Goal: Task Accomplishment & Management: Manage account settings

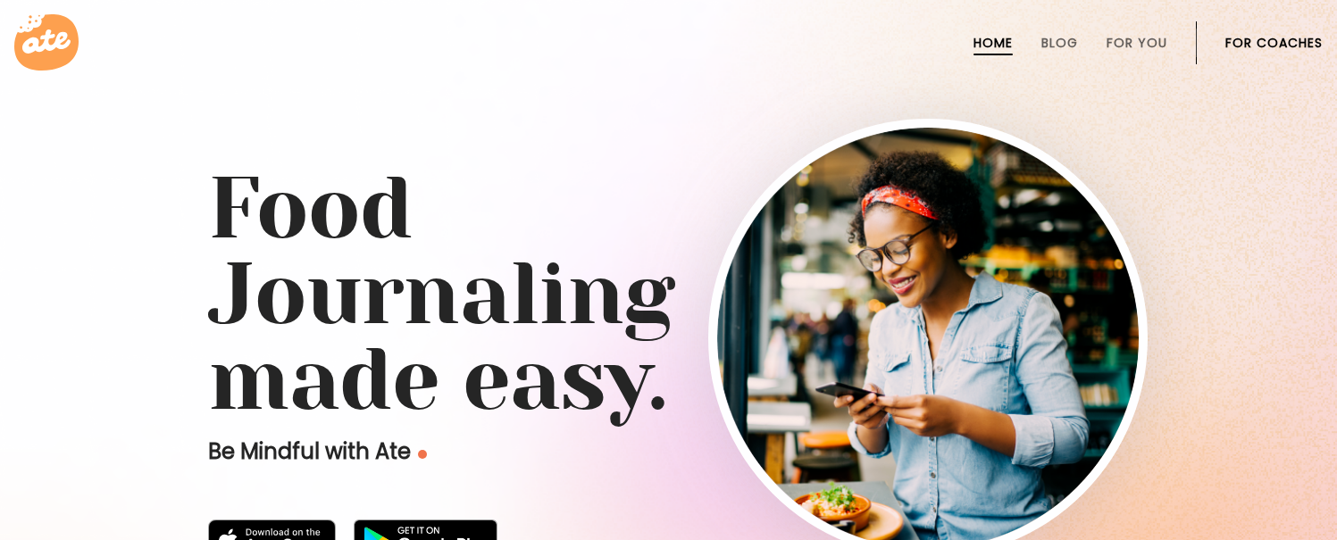
click at [1279, 43] on link "For Coaches" at bounding box center [1273, 43] width 97 height 14
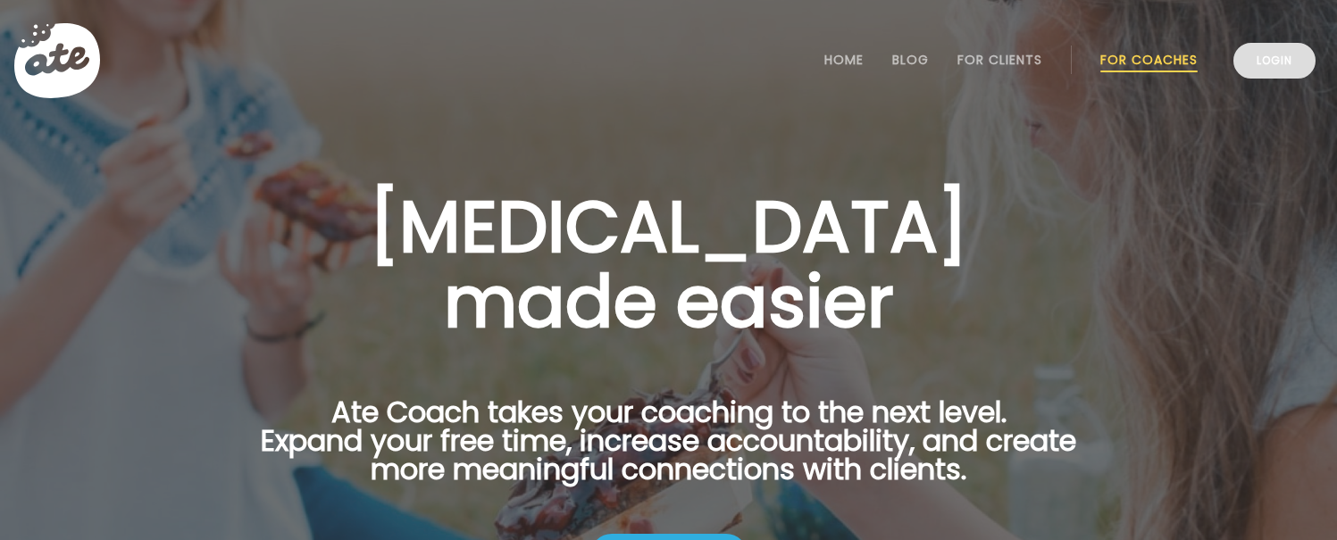
click at [1250, 75] on link "Login" at bounding box center [1274, 61] width 82 height 36
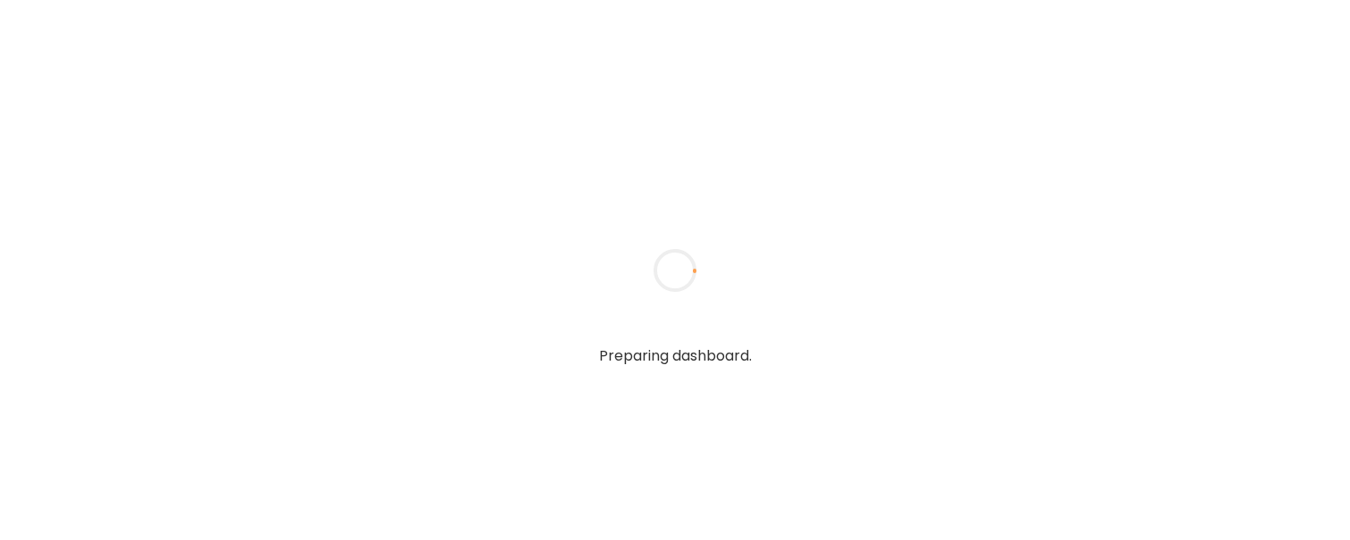
type input "**********"
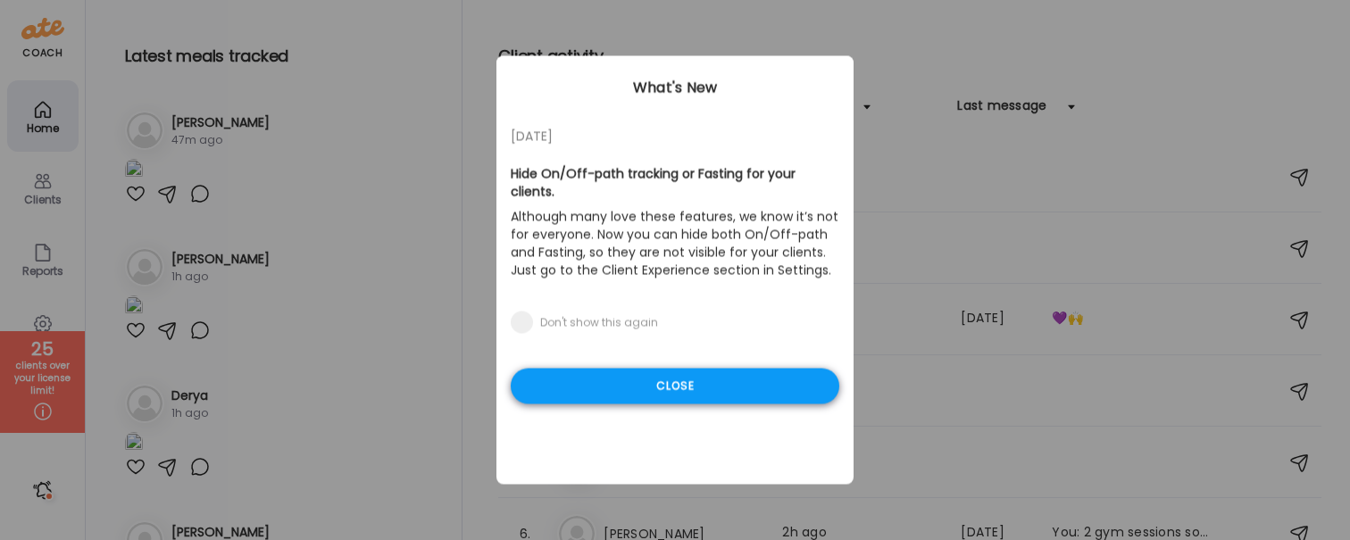
click at [728, 369] on div "Close" at bounding box center [675, 387] width 329 height 36
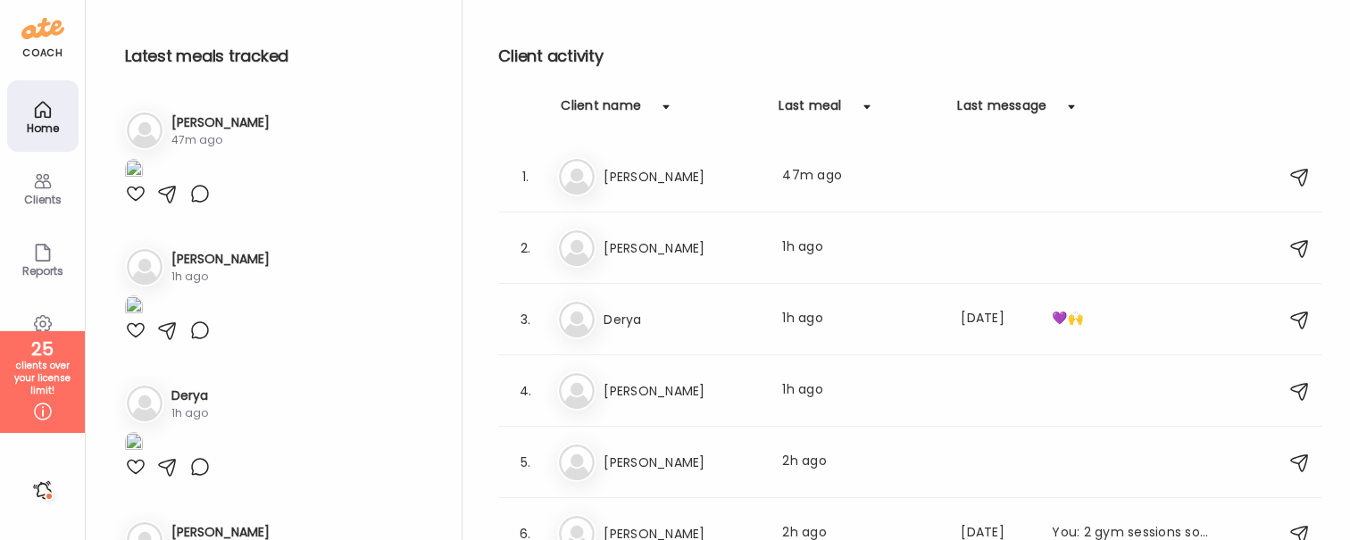
click at [637, 466] on h3 "[PERSON_NAME]" at bounding box center [682, 462] width 157 height 21
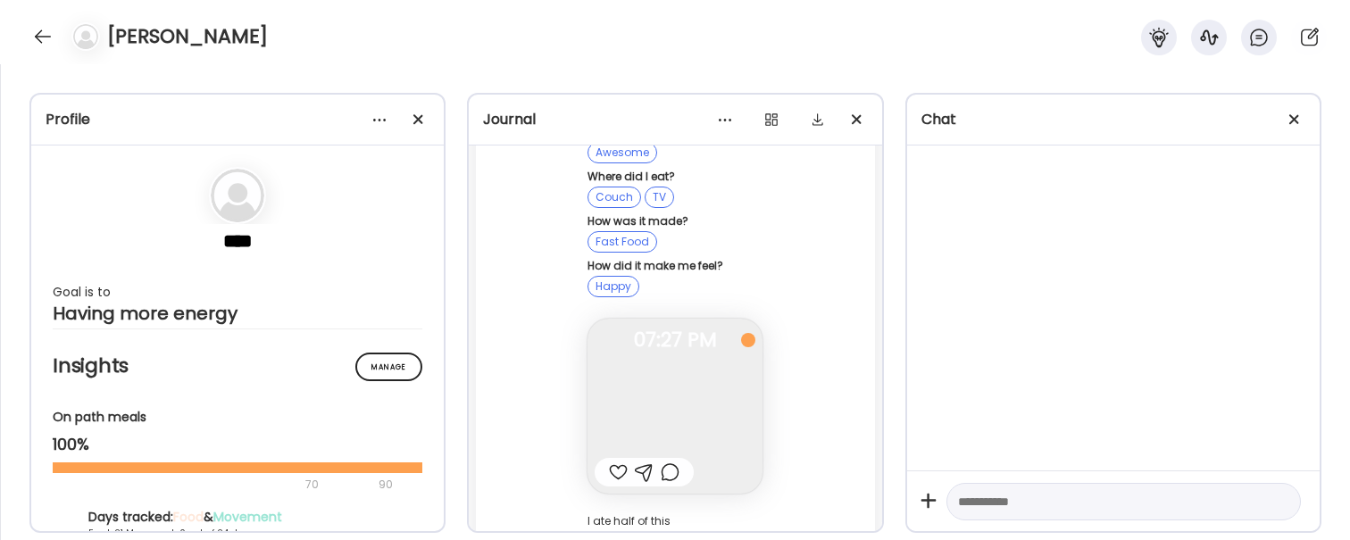
scroll to position [121967, 0]
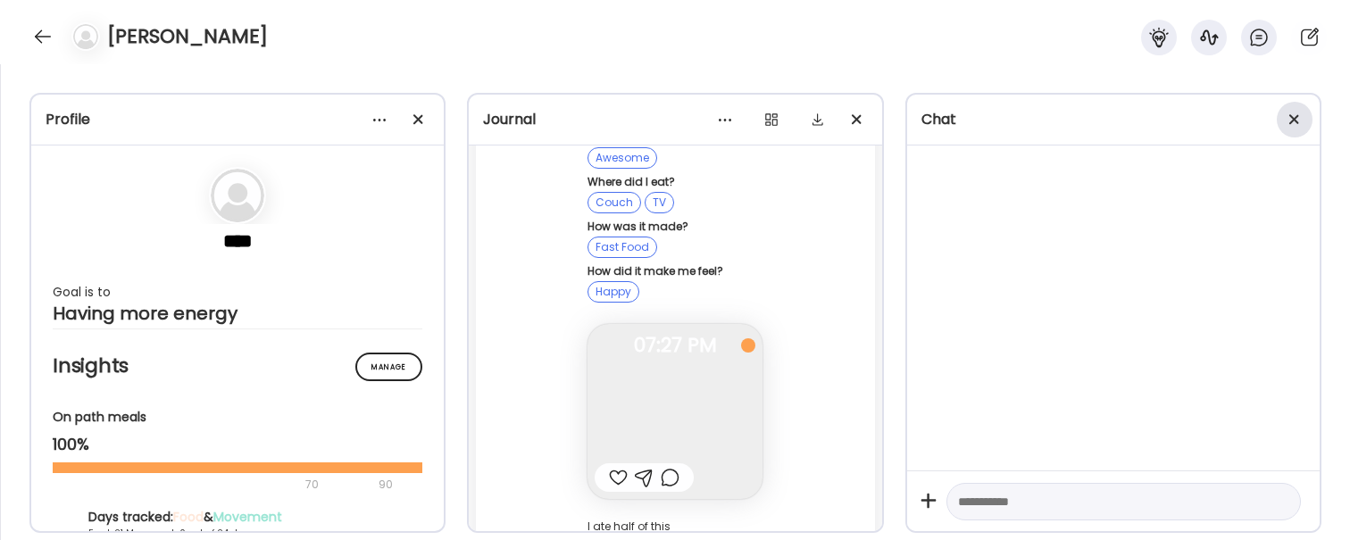
click at [1281, 130] on div at bounding box center [1295, 120] width 36 height 36
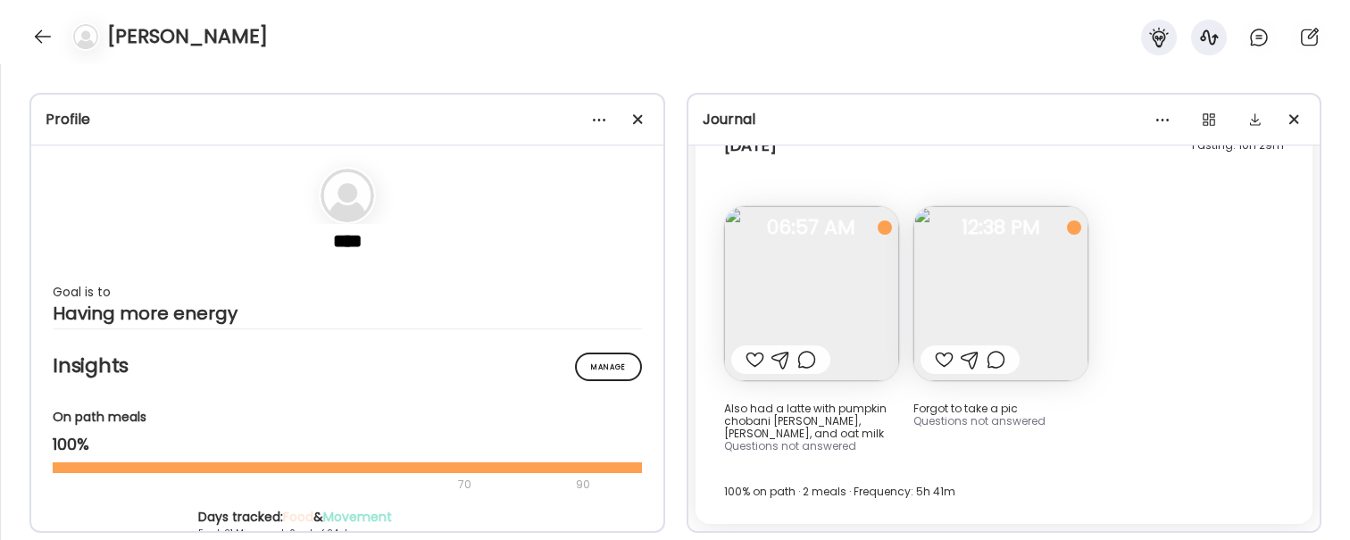
scroll to position [68900, 0]
click at [624, 120] on div at bounding box center [638, 120] width 36 height 36
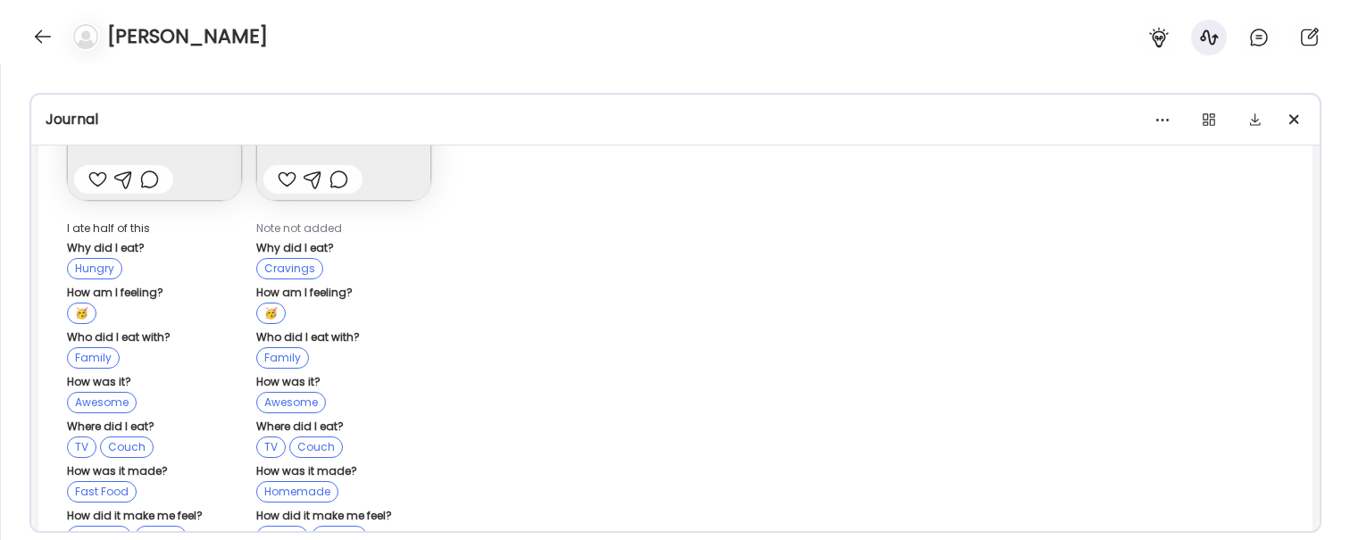
scroll to position [34496, 0]
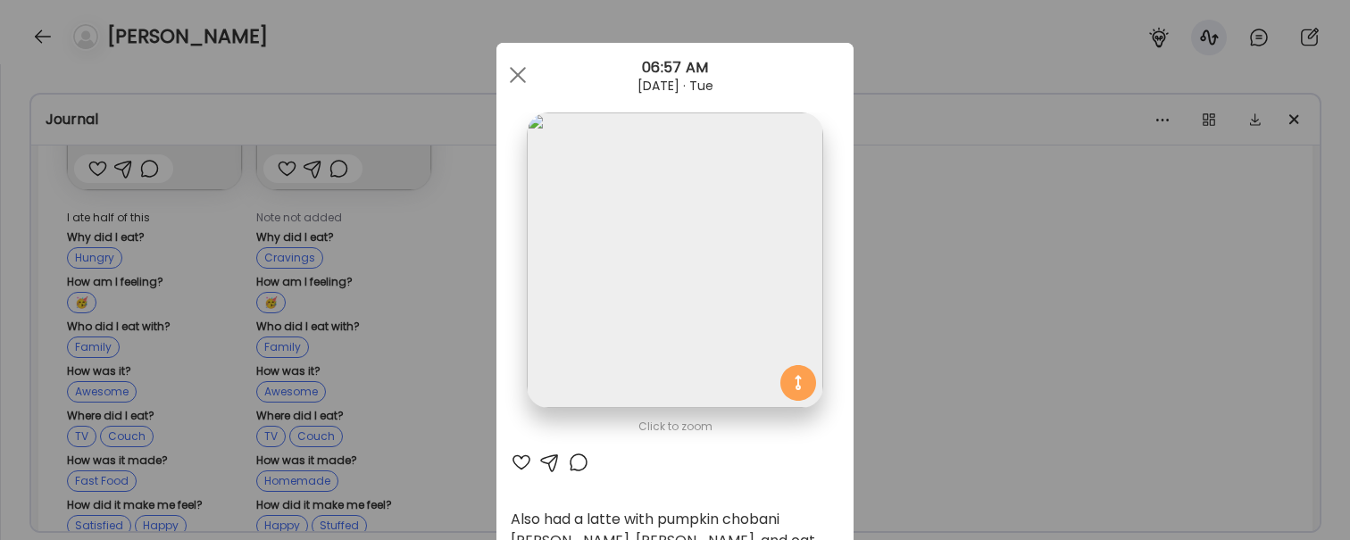
click at [894, 294] on div "Ate Coach Dashboard Wahoo! It’s official Take a moment to set up your Coach Pro…" at bounding box center [675, 270] width 1350 height 540
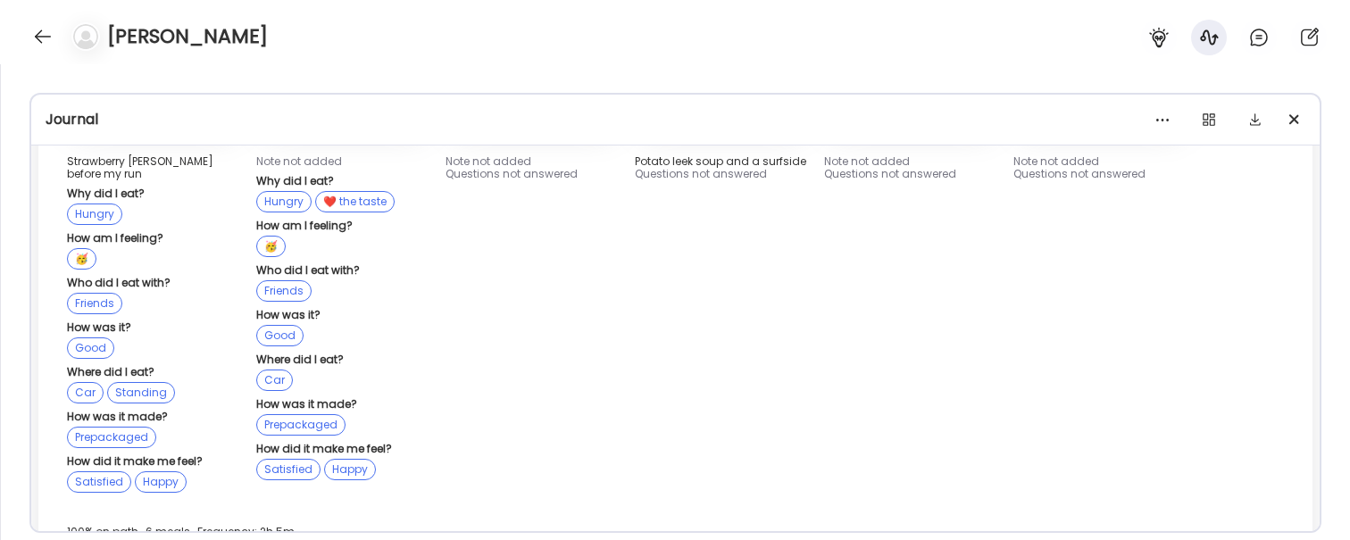
scroll to position [33186, 0]
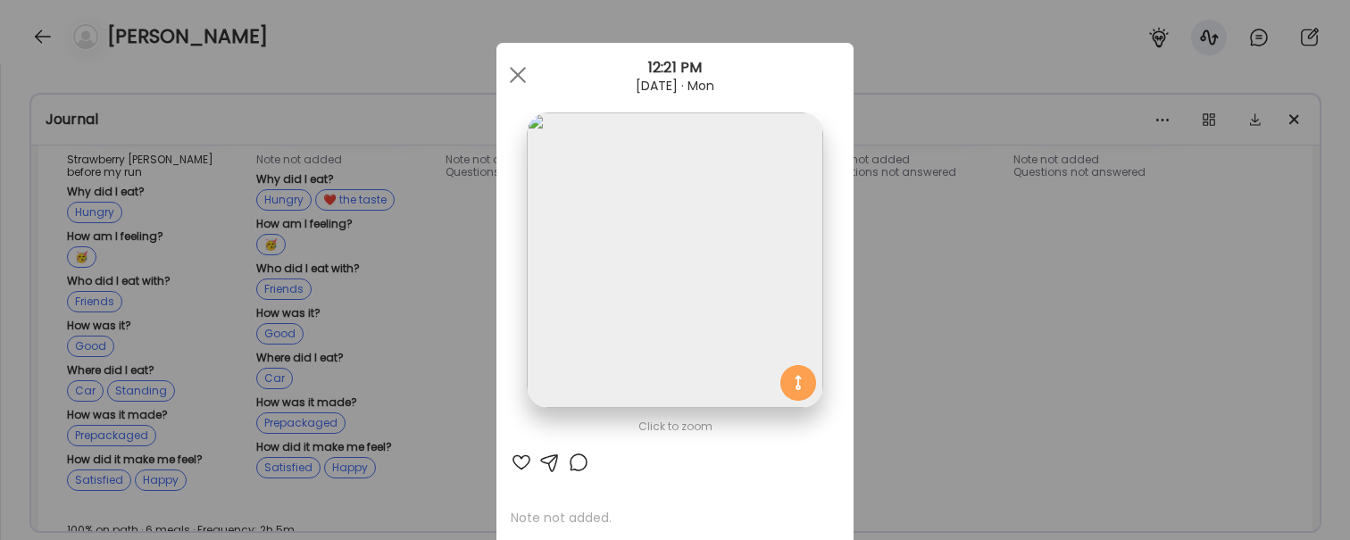
click at [387, 234] on div "Ate Coach Dashboard Wahoo! It’s official Take a moment to set up your Coach Pro…" at bounding box center [675, 270] width 1350 height 540
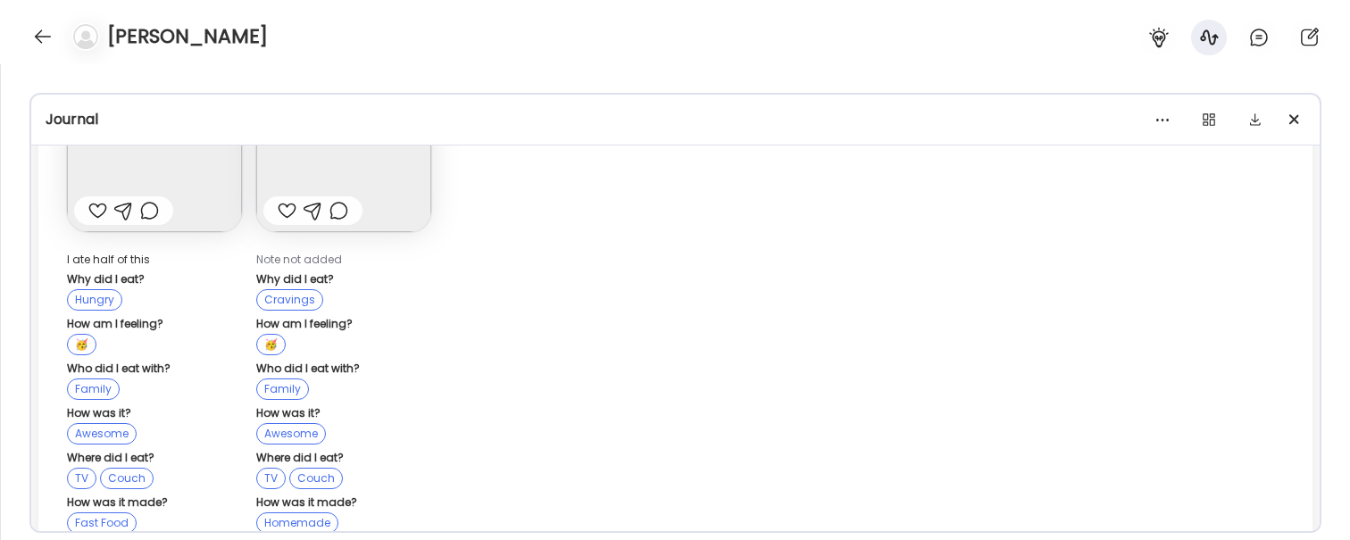
scroll to position [34496, 0]
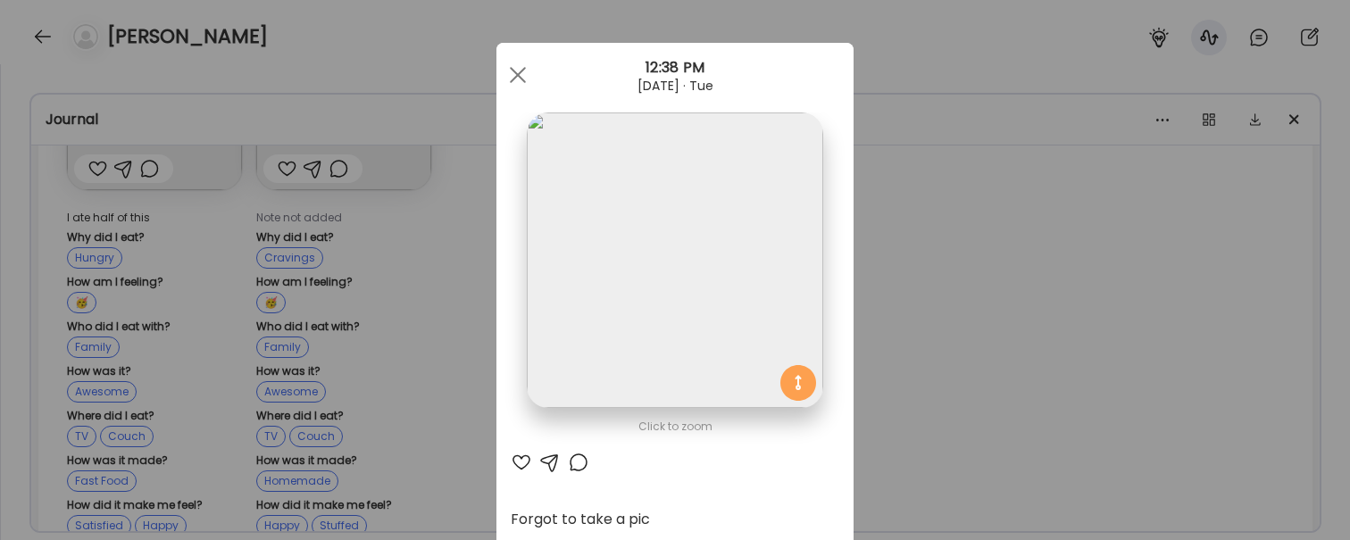
click at [410, 405] on div "Ate Coach Dashboard Wahoo! It’s official Take a moment to set up your Coach Pro…" at bounding box center [675, 270] width 1350 height 540
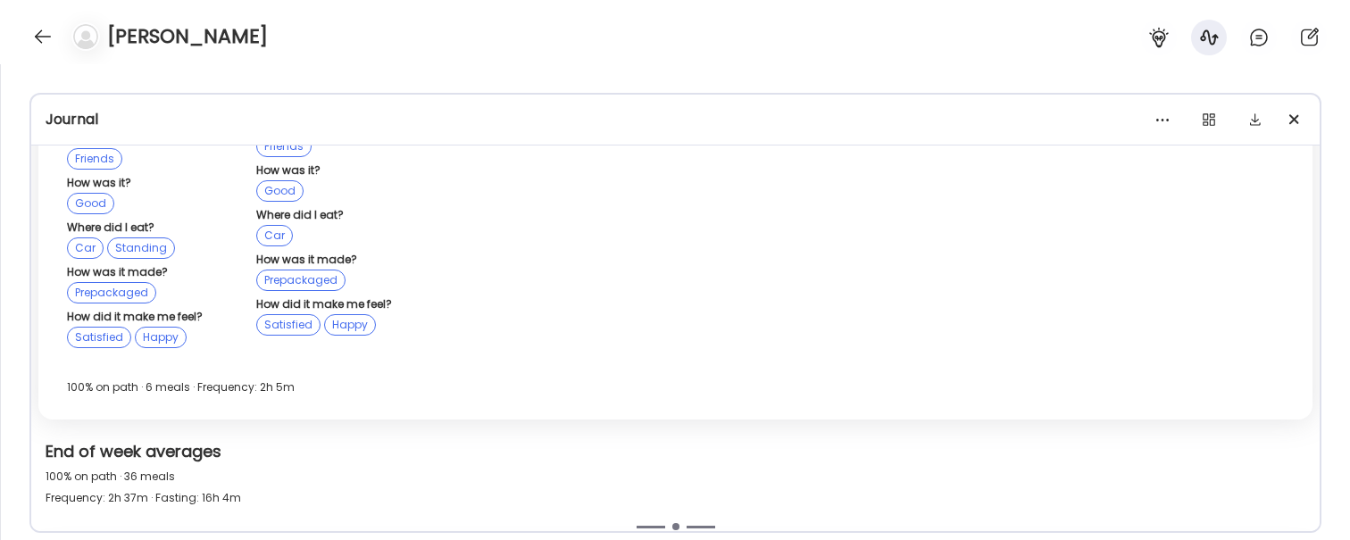
scroll to position [33328, 0]
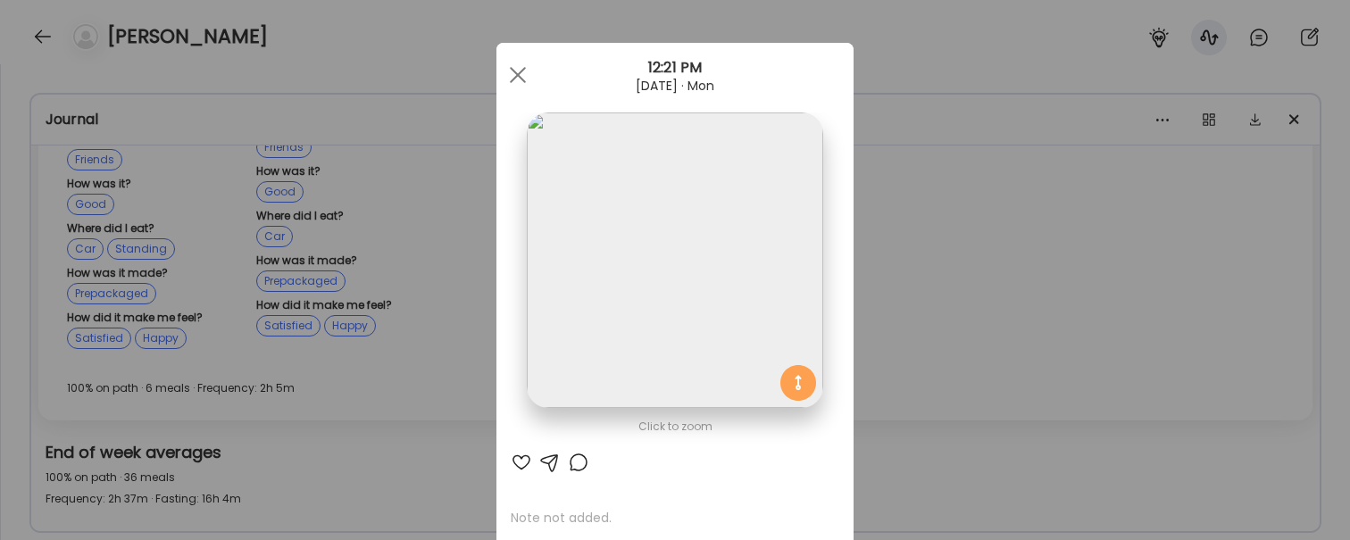
click at [383, 403] on div "Ate Coach Dashboard Wahoo! It’s official Take a moment to set up your Coach Pro…" at bounding box center [675, 270] width 1350 height 540
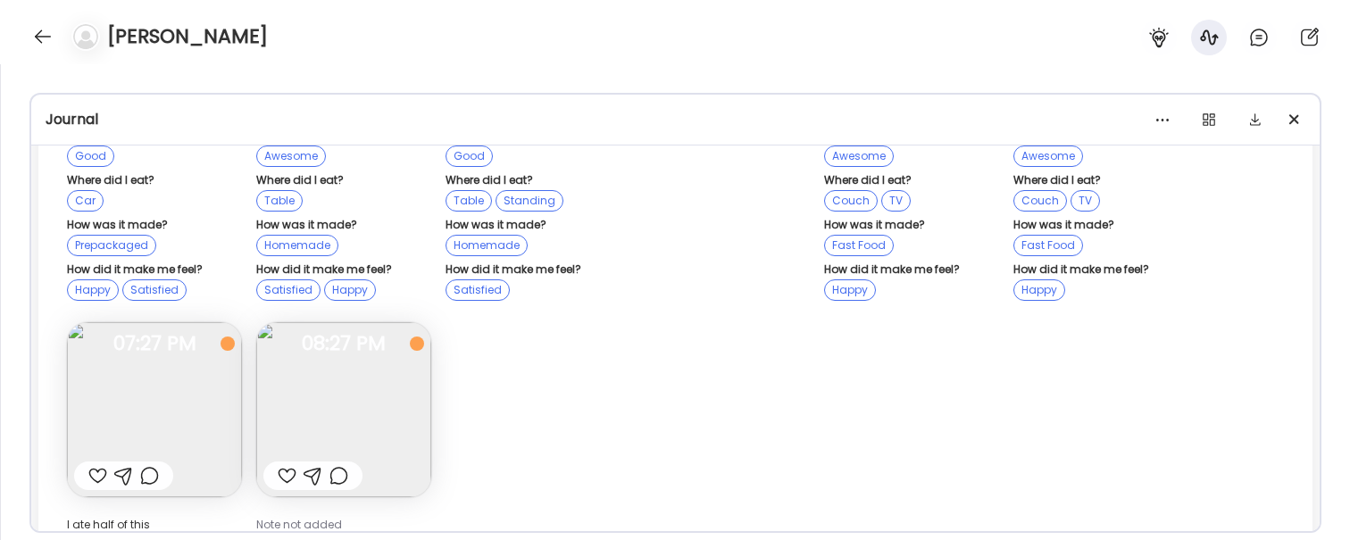
scroll to position [34496, 0]
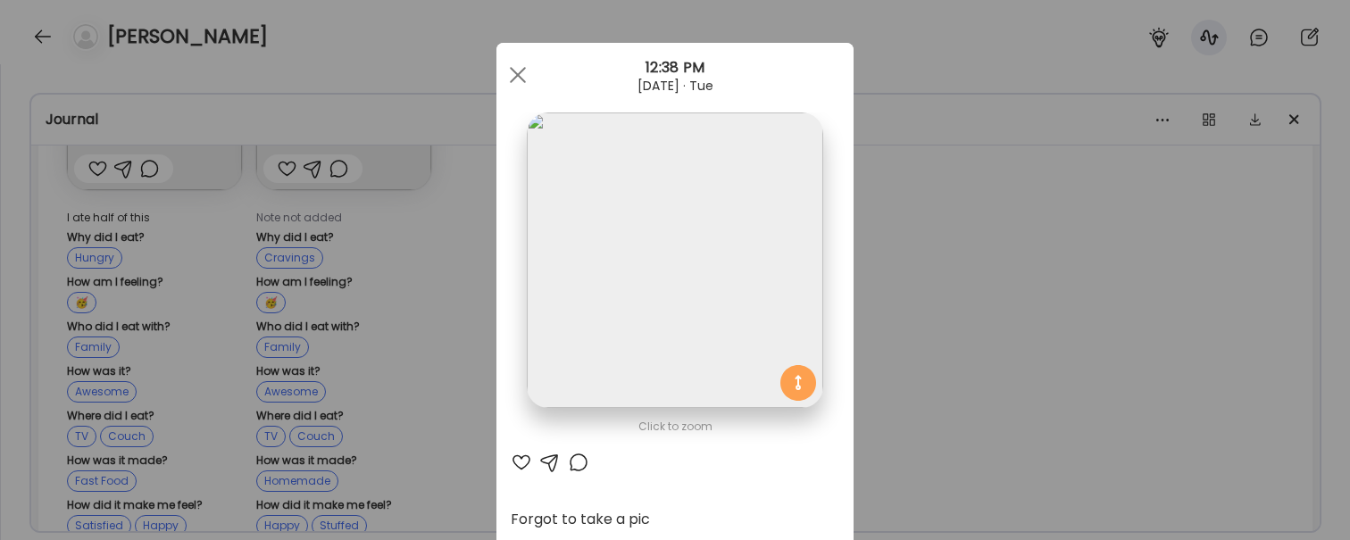
click at [893, 342] on div "Ate Coach Dashboard Wahoo! It’s official Take a moment to set up your Coach Pro…" at bounding box center [675, 270] width 1350 height 540
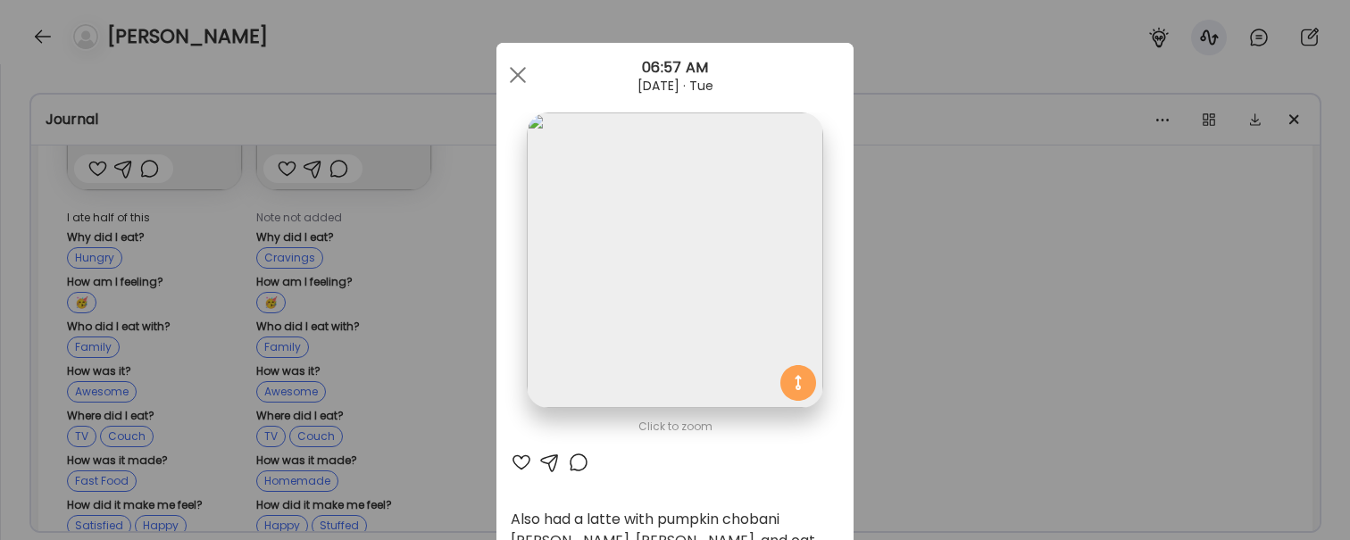
click at [379, 140] on div "Ate Coach Dashboard Wahoo! It’s official Take a moment to set up your Coach Pro…" at bounding box center [675, 270] width 1350 height 540
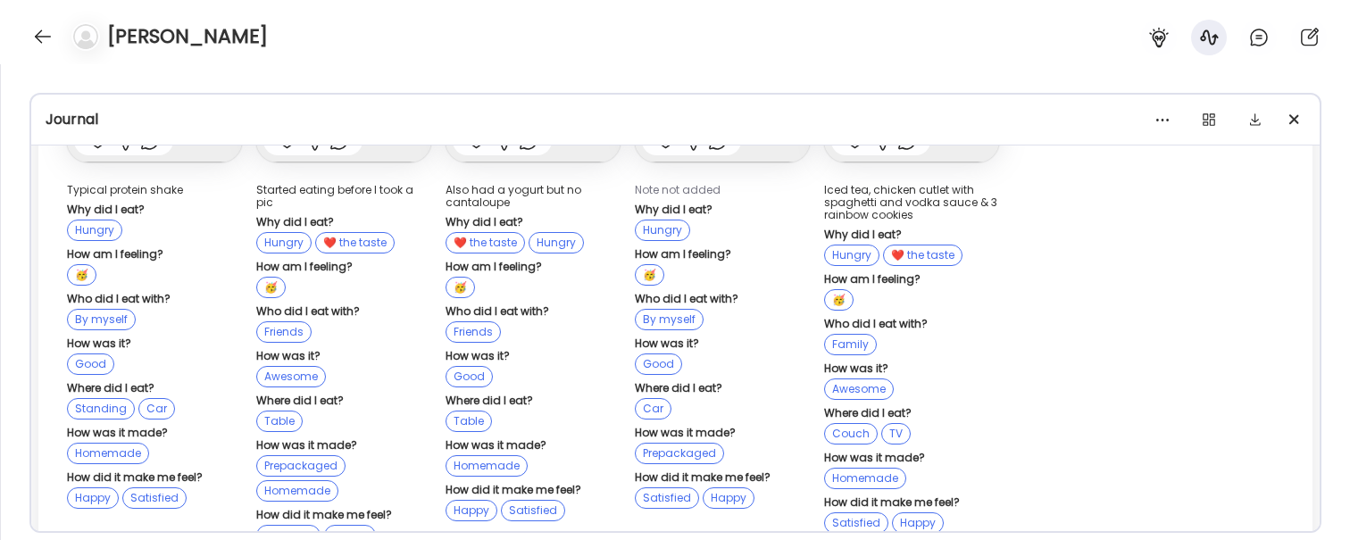
scroll to position [31680, 0]
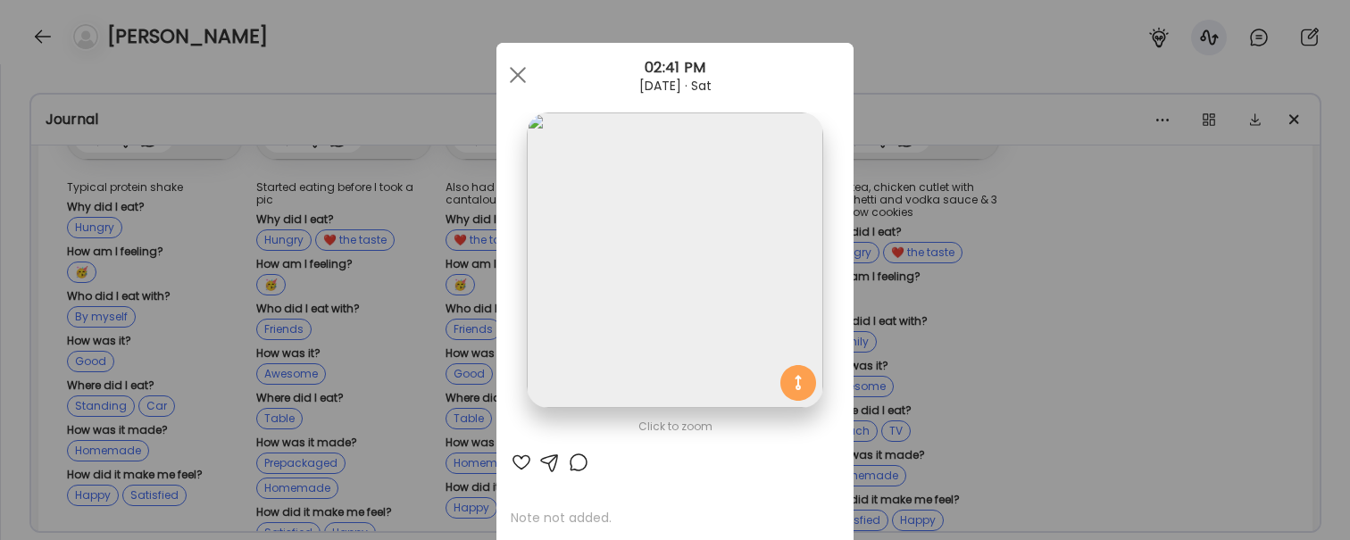
click at [296, 144] on div "Ate Coach Dashboard Wahoo! It’s official Take a moment to set up your Coach Pro…" at bounding box center [675, 270] width 1350 height 540
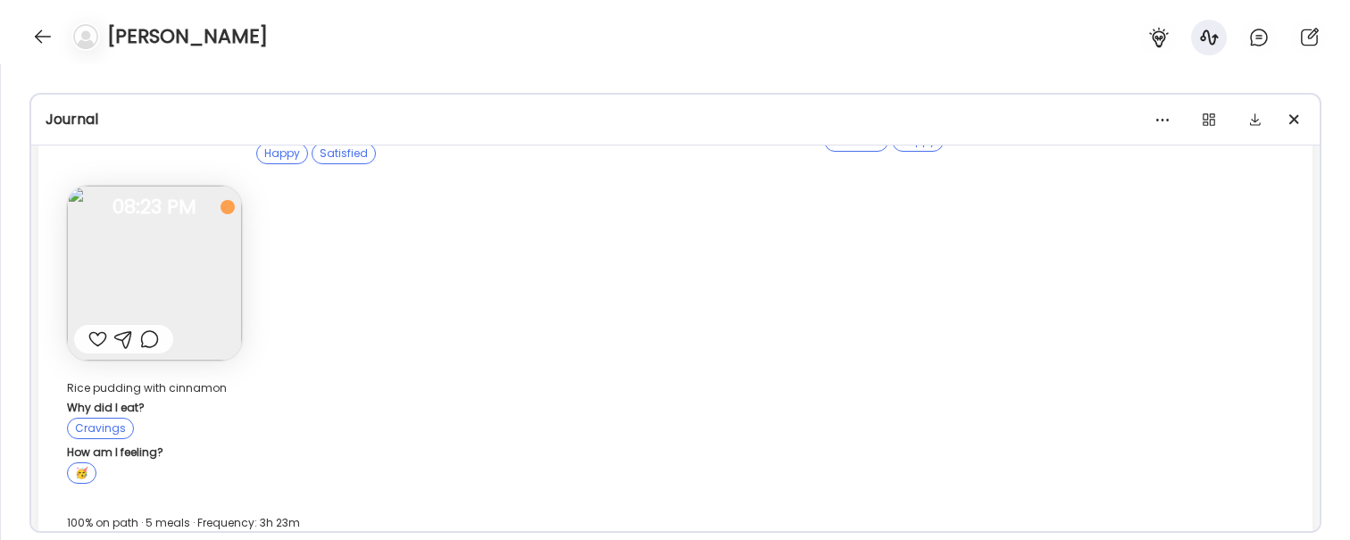
scroll to position [31001, 0]
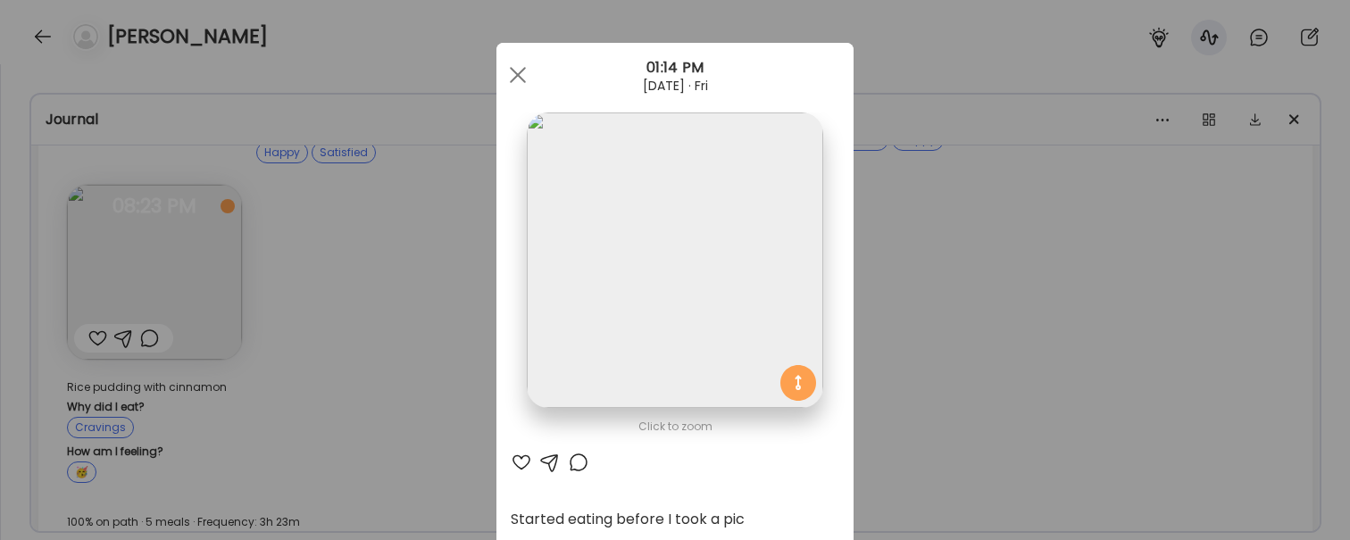
click at [375, 174] on div "Ate Coach Dashboard Wahoo! It’s official Take a moment to set up your Coach Pro…" at bounding box center [675, 270] width 1350 height 540
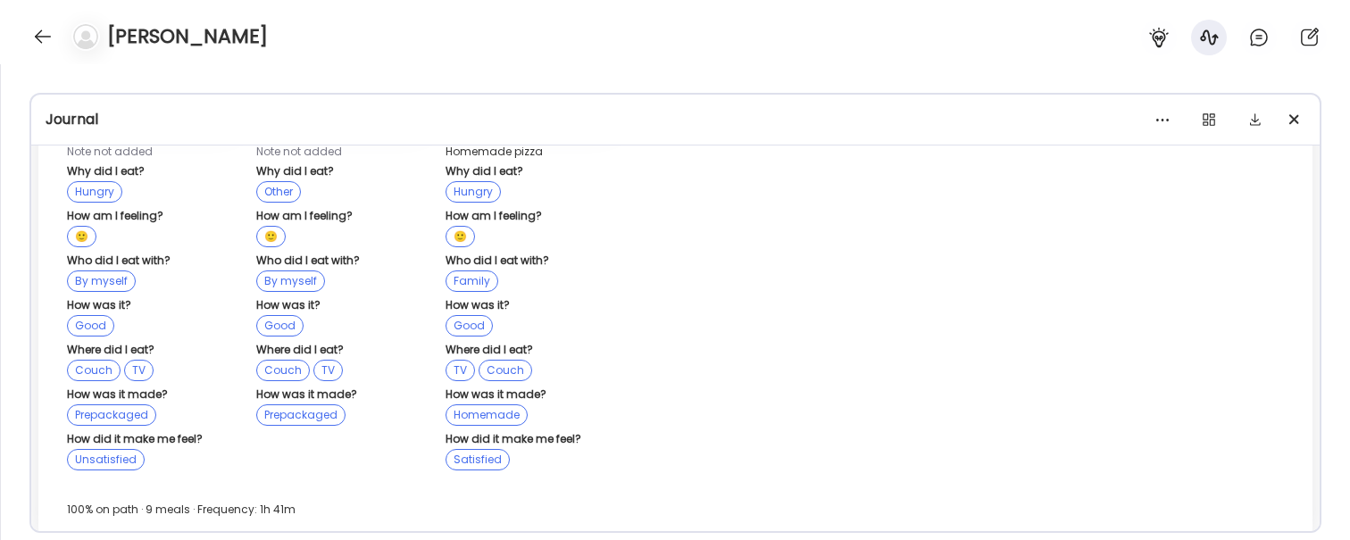
scroll to position [29969, 0]
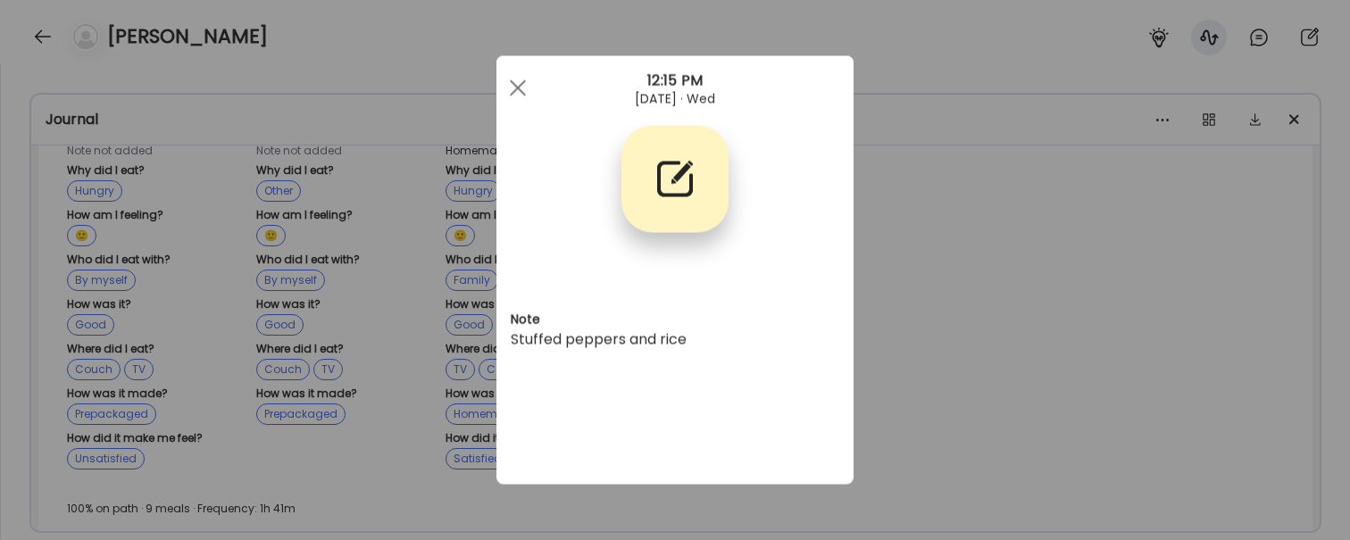
click at [409, 222] on div "Ate Coach Dashboard Wahoo! It’s official Take a moment to set up your Coach Pro…" at bounding box center [675, 270] width 1350 height 540
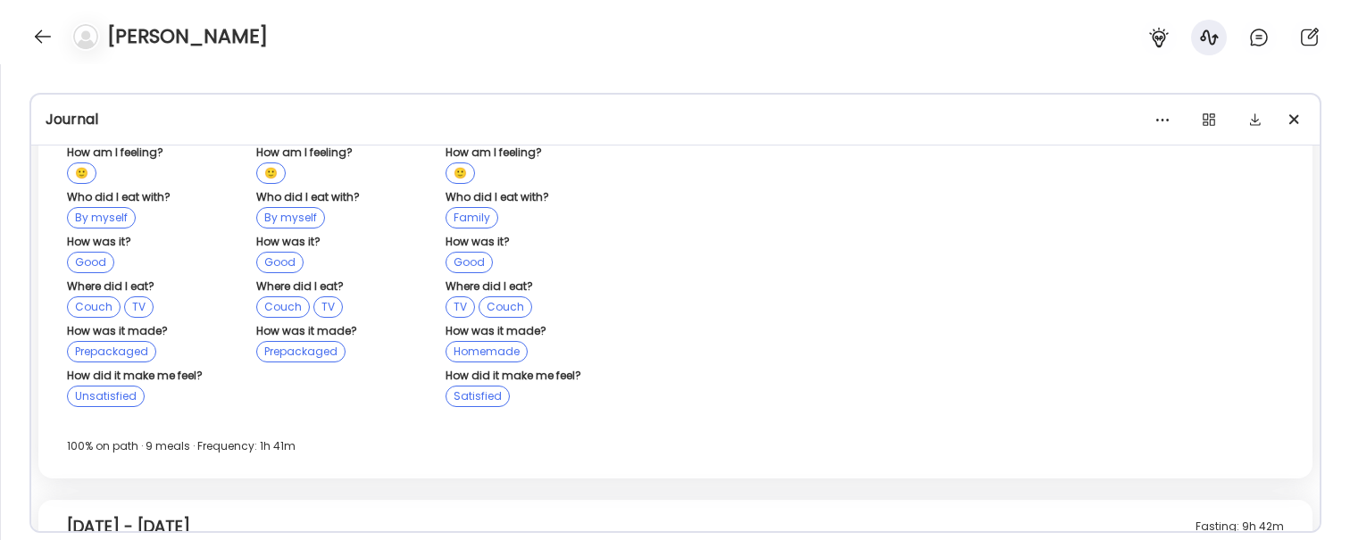
scroll to position [30046, 0]
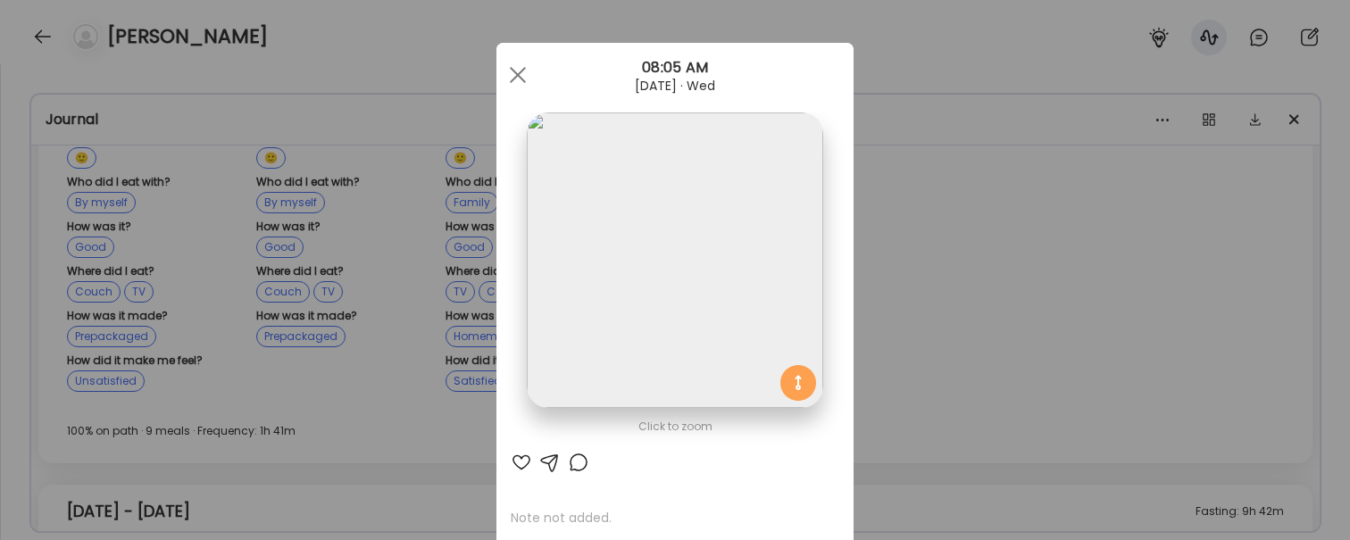
click at [452, 407] on div "Ate Coach Dashboard Wahoo! It’s official Take a moment to set up your Coach Pro…" at bounding box center [675, 270] width 1350 height 540
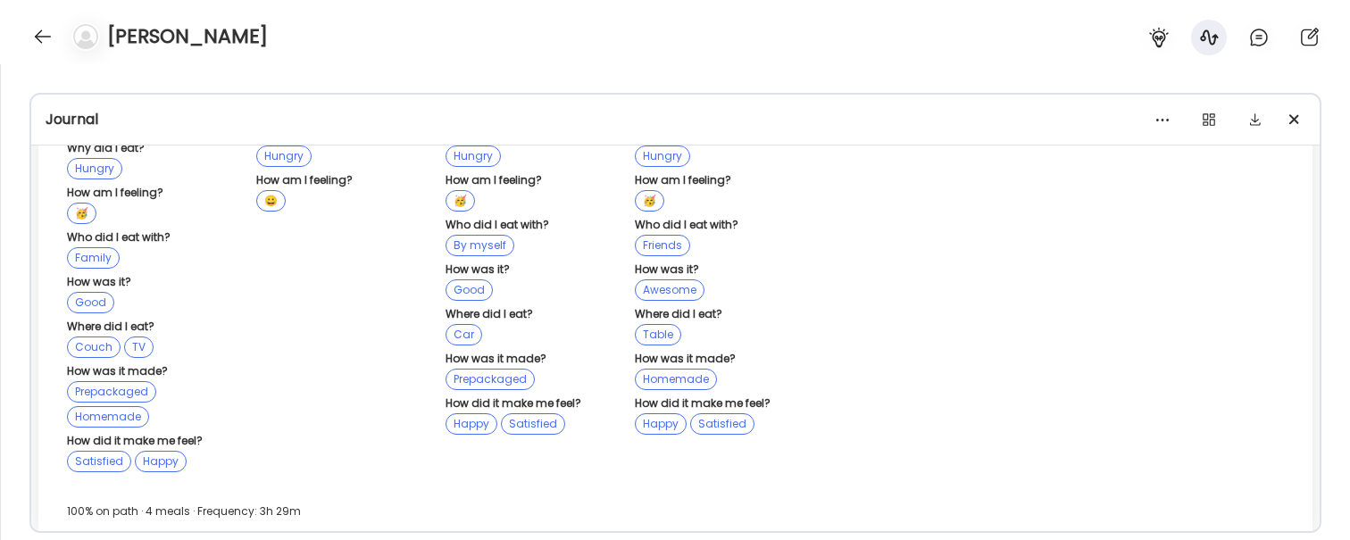
scroll to position [32403, 0]
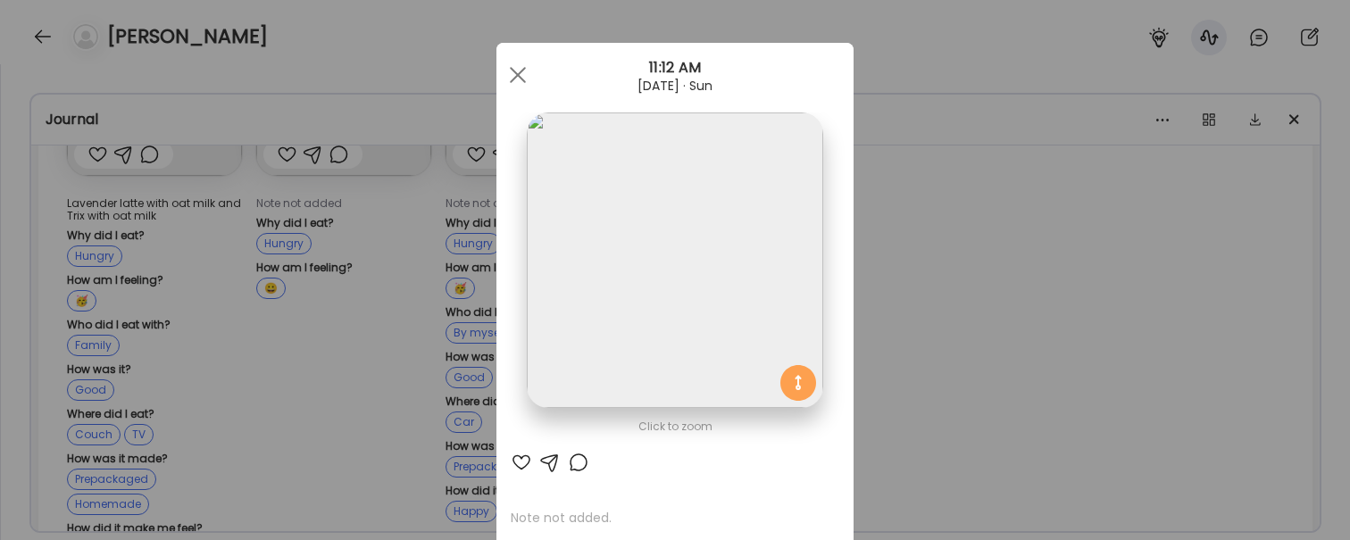
click at [424, 180] on div "Ate Coach Dashboard Wahoo! It’s official Take a moment to set up your Coach Pro…" at bounding box center [675, 270] width 1350 height 540
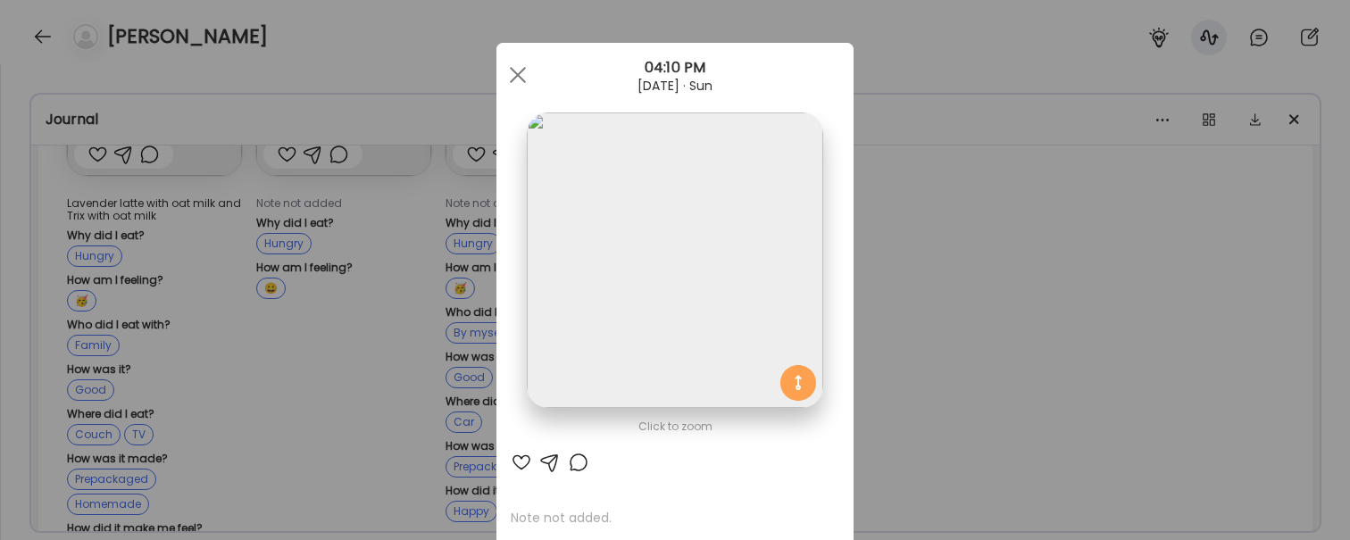
click at [983, 186] on div "Ate Coach Dashboard Wahoo! It’s official Take a moment to set up your Coach Pro…" at bounding box center [675, 270] width 1350 height 540
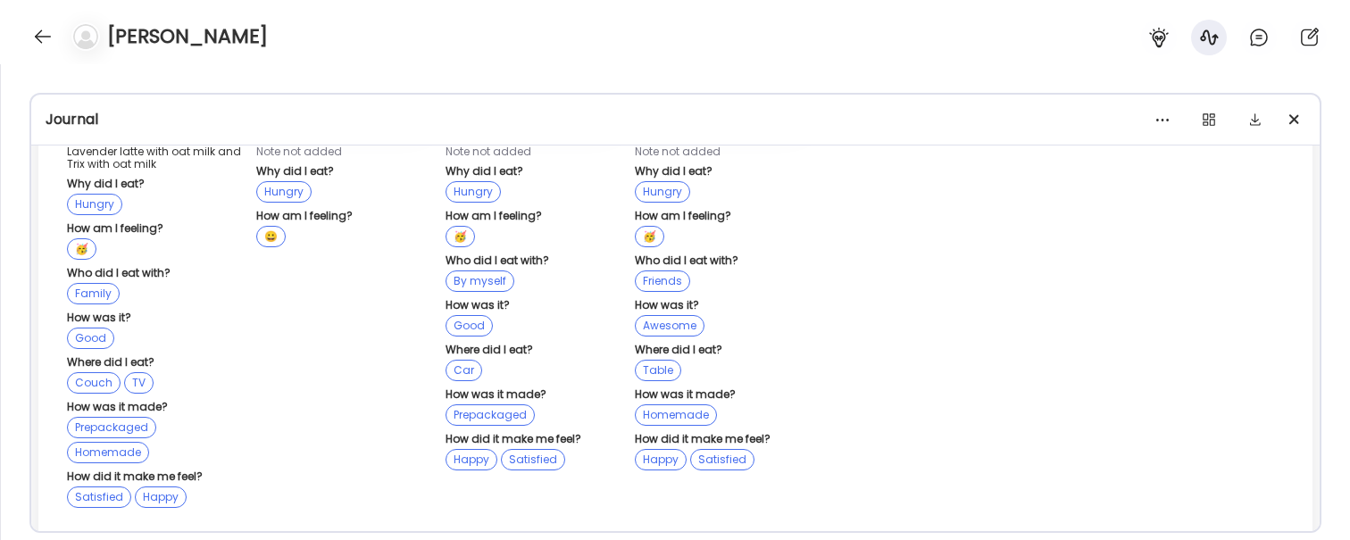
scroll to position [32470, 0]
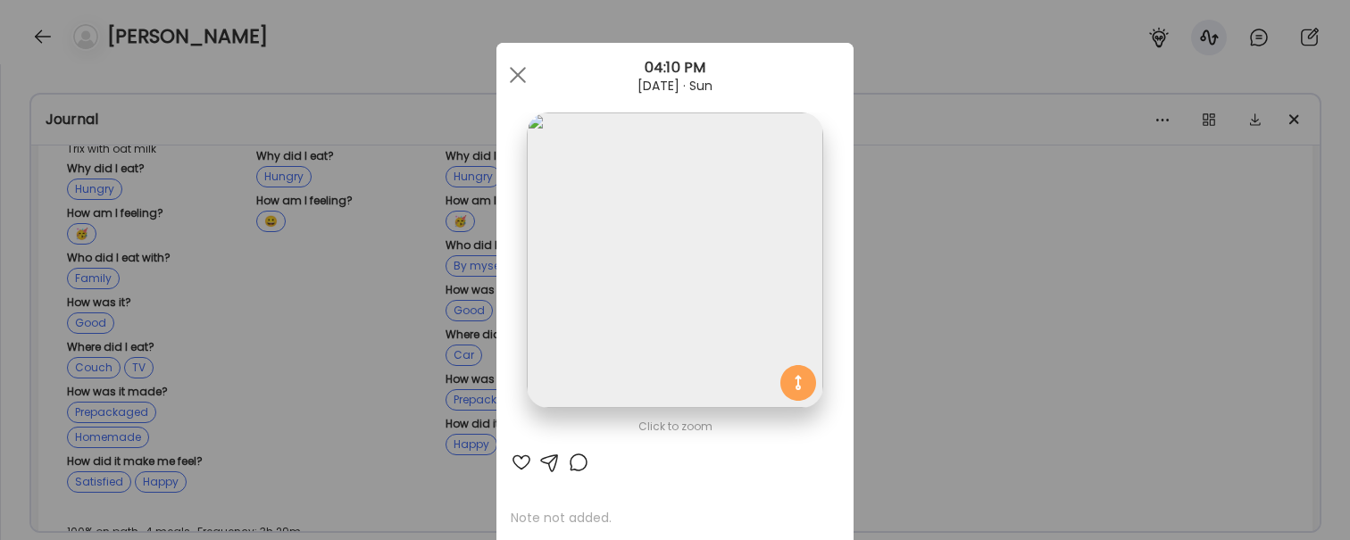
click at [1240, 265] on div "Ate Coach Dashboard Wahoo! It’s official Take a moment to set up your Coach Pro…" at bounding box center [675, 270] width 1350 height 540
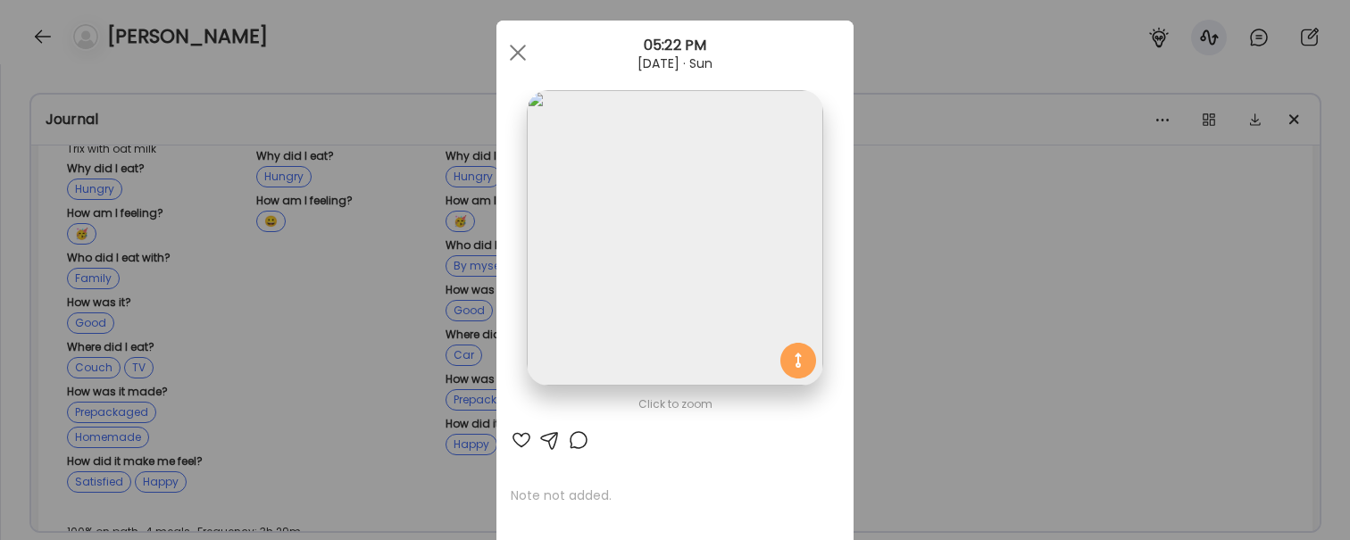
scroll to position [29, 0]
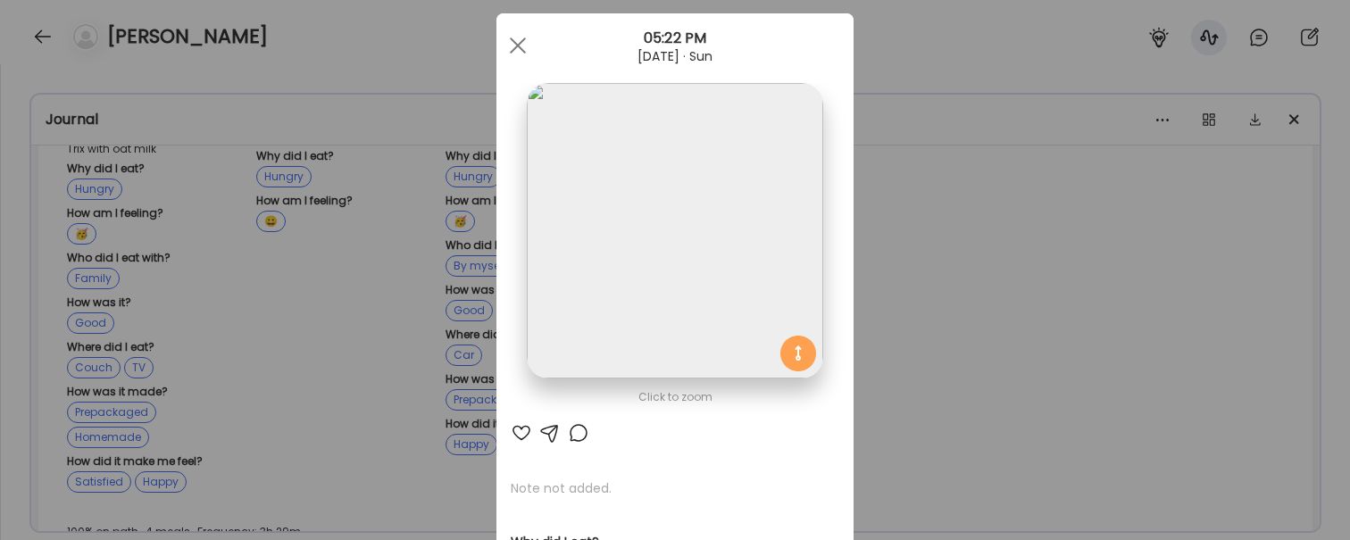
click at [1174, 410] on div "Ate Coach Dashboard Wahoo! It’s official Take a moment to set up your Coach Pro…" at bounding box center [675, 270] width 1350 height 540
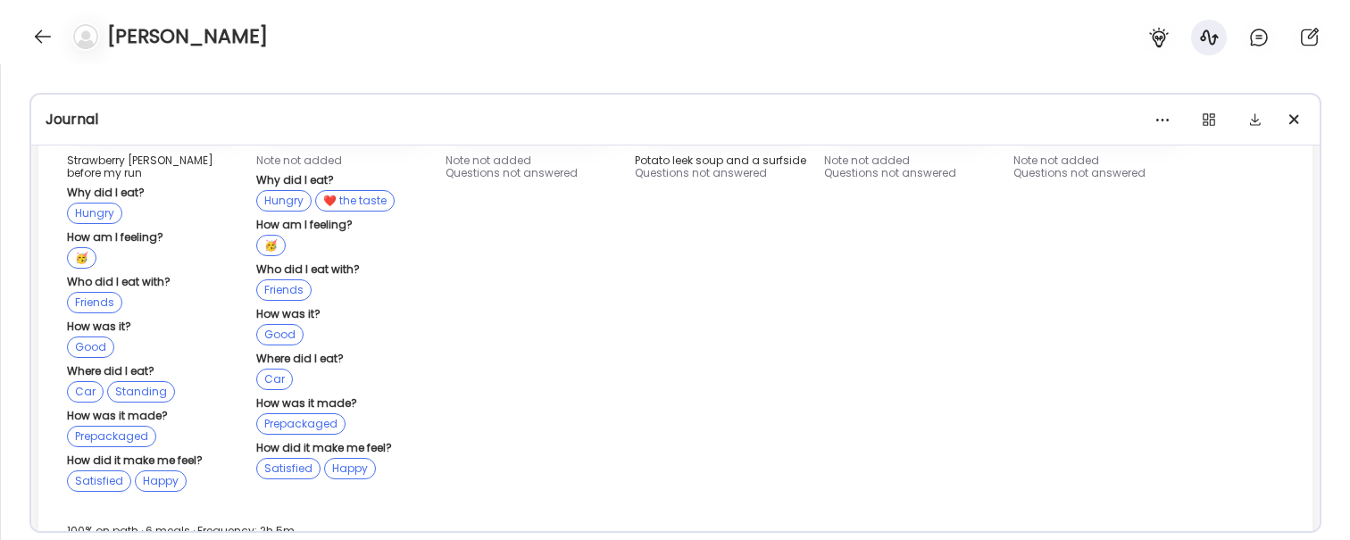
scroll to position [33180, 0]
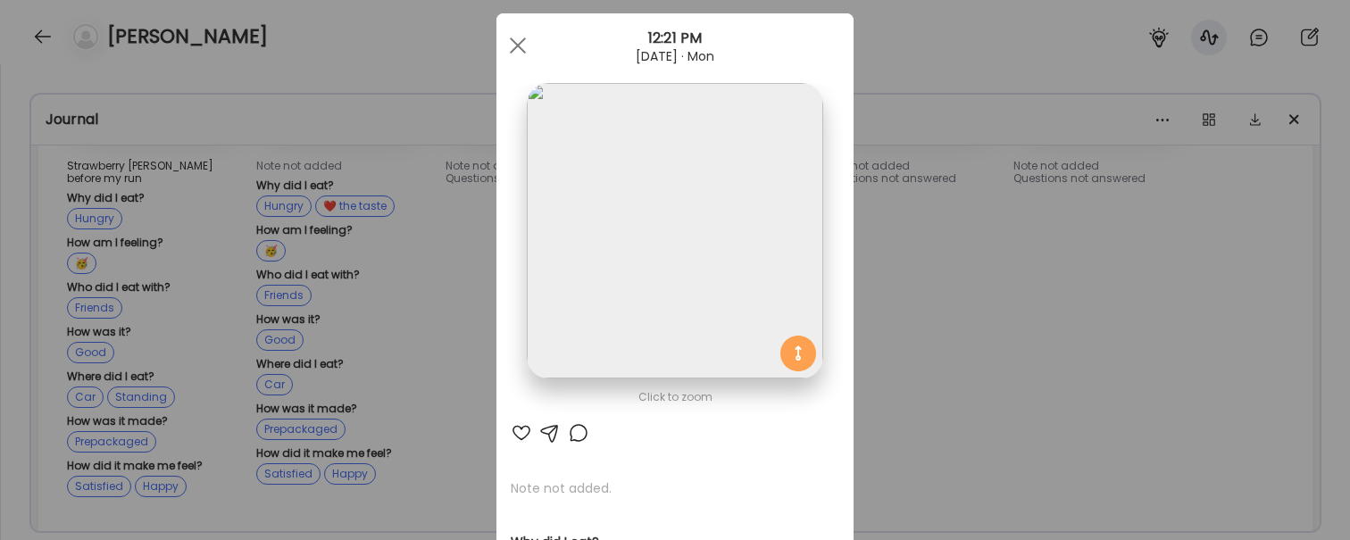
click at [263, 190] on div "Ate Coach Dashboard Wahoo! It’s official Take a moment to set up your Coach Pro…" at bounding box center [675, 270] width 1350 height 540
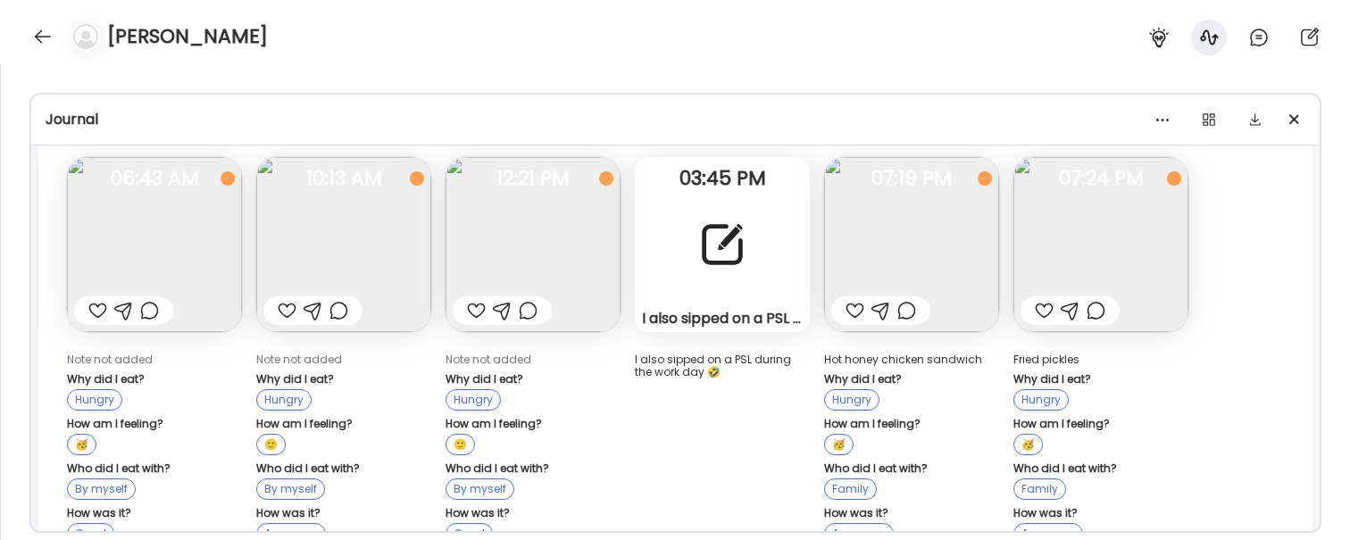
scroll to position [33799, 0]
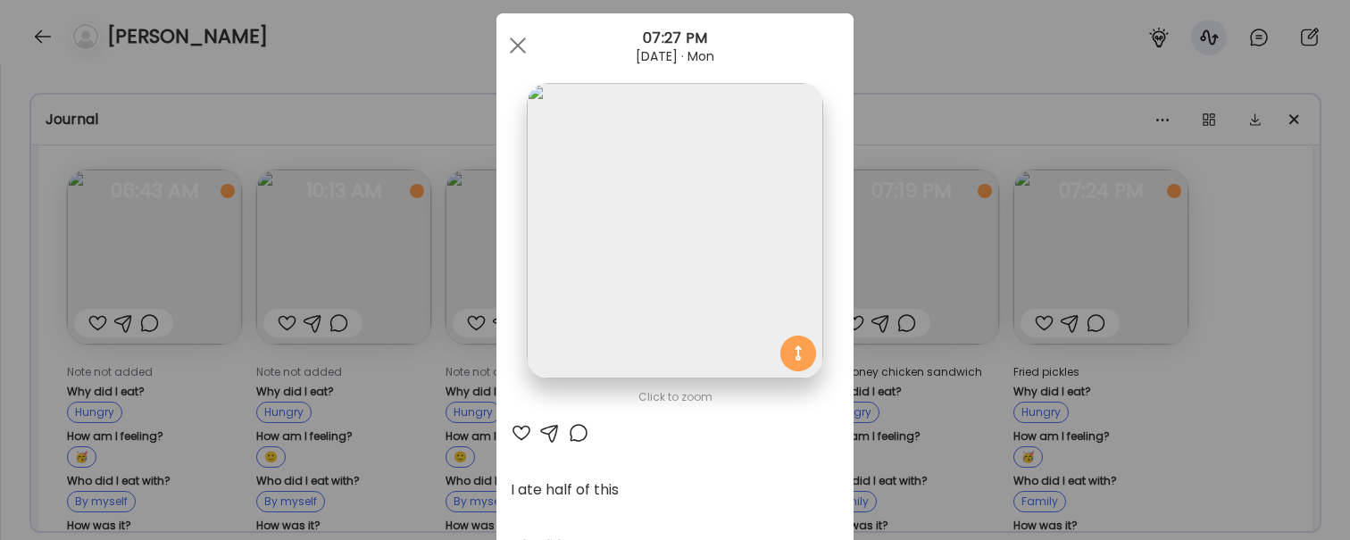
click at [962, 319] on div "Ate Coach Dashboard Wahoo! It’s official Take a moment to set up your Coach Pro…" at bounding box center [675, 270] width 1350 height 540
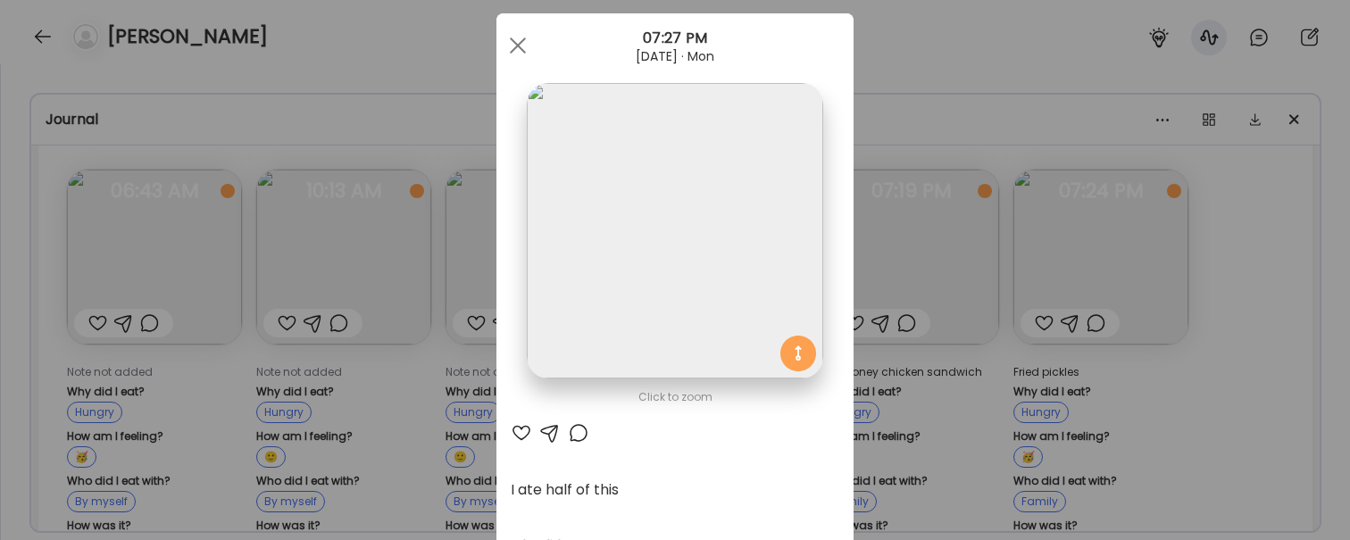
click at [465, 446] on div "Ate Coach Dashboard Wahoo! It’s official Take a moment to set up your Coach Pro…" at bounding box center [675, 270] width 1350 height 540
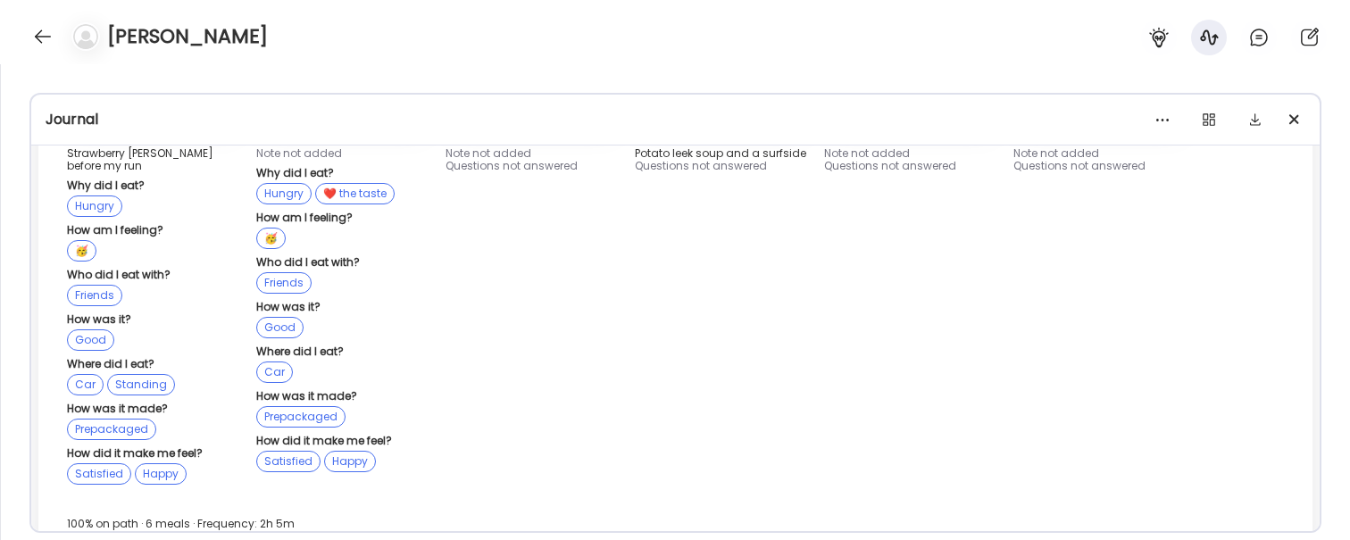
scroll to position [33191, 0]
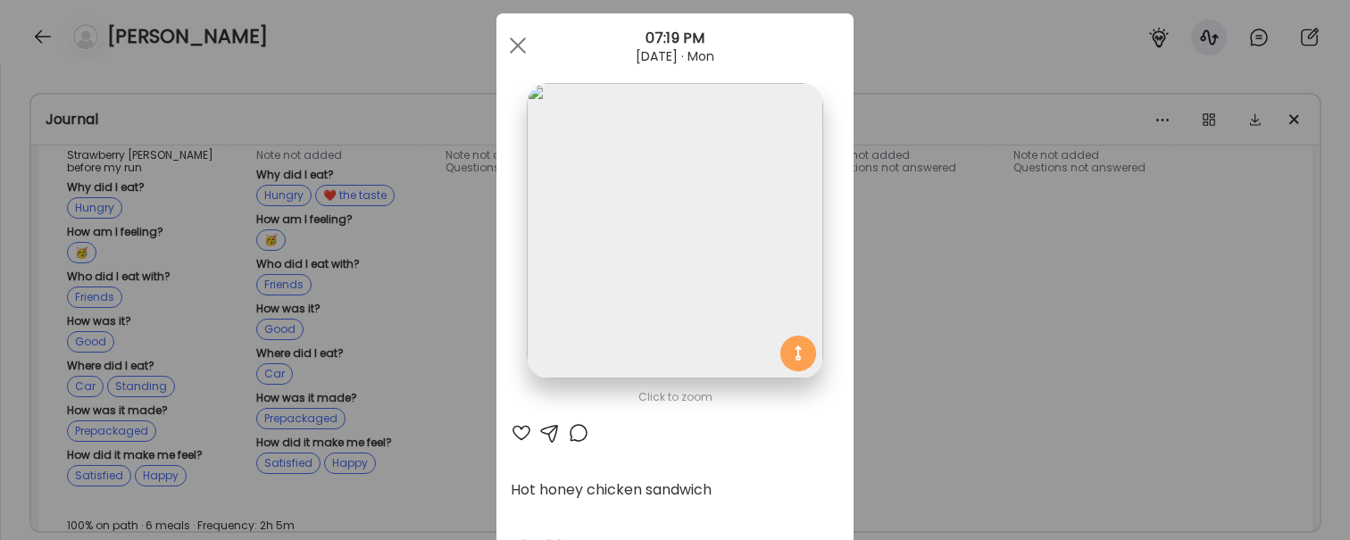
click at [1035, 213] on div "Ate Coach Dashboard Wahoo! It’s official Take a moment to set up your Coach Pro…" at bounding box center [675, 270] width 1350 height 540
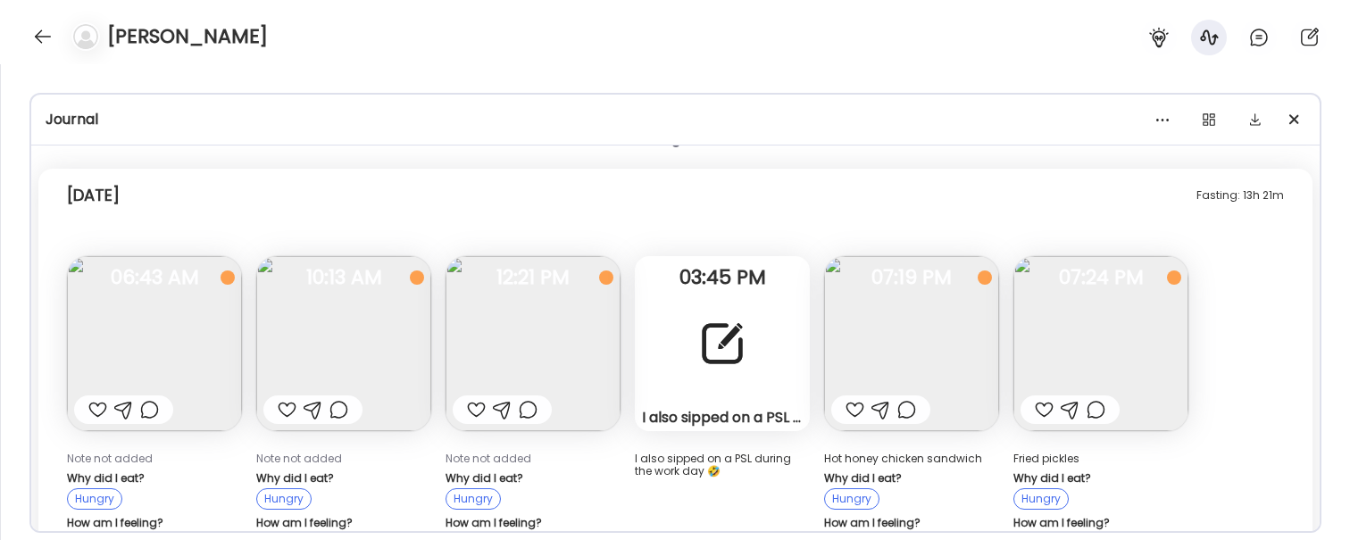
scroll to position [33708, 0]
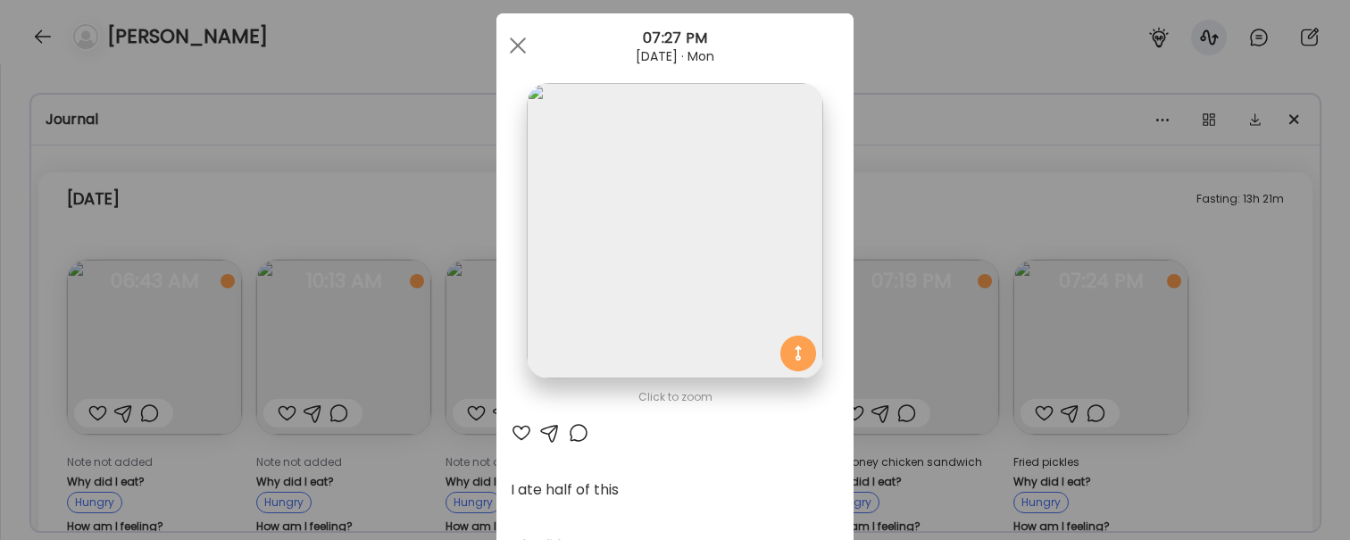
click at [951, 359] on div "Ate Coach Dashboard Wahoo! It’s official Take a moment to set up your Coach Pro…" at bounding box center [675, 270] width 1350 height 540
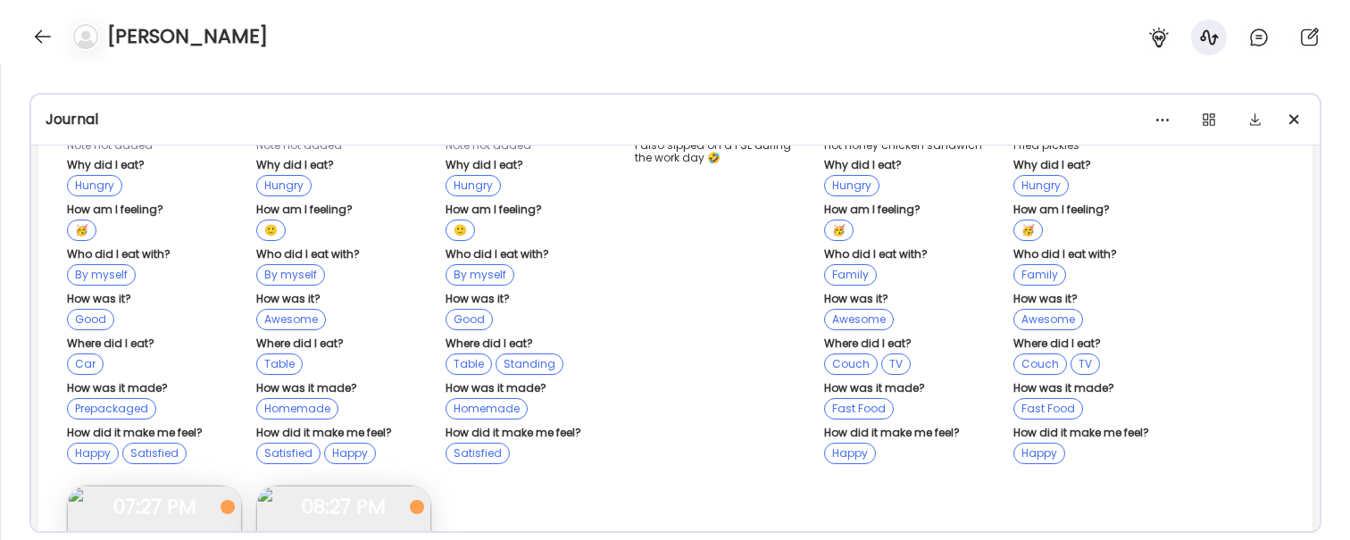
scroll to position [34021, 0]
